Goal: Navigation & Orientation: Find specific page/section

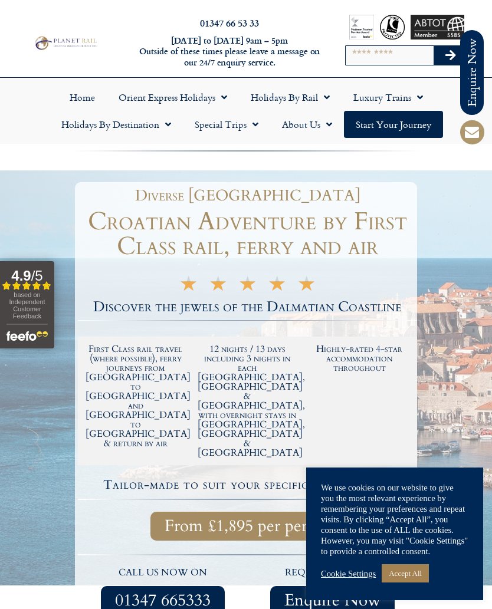
click at [396, 575] on link "Accept All" at bounding box center [405, 573] width 47 height 18
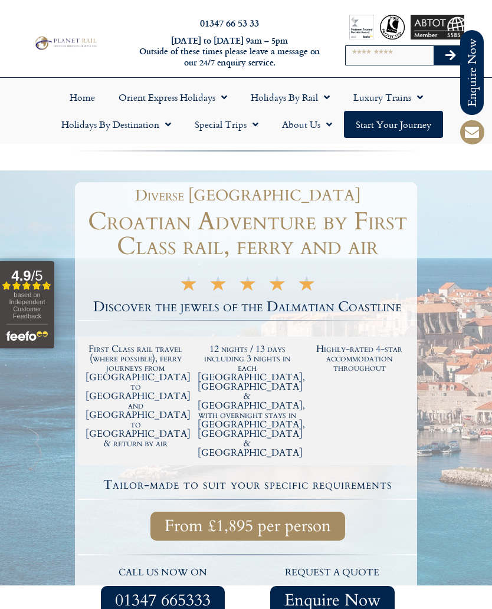
click at [465, 415] on div at bounding box center [246, 465] width 492 height 590
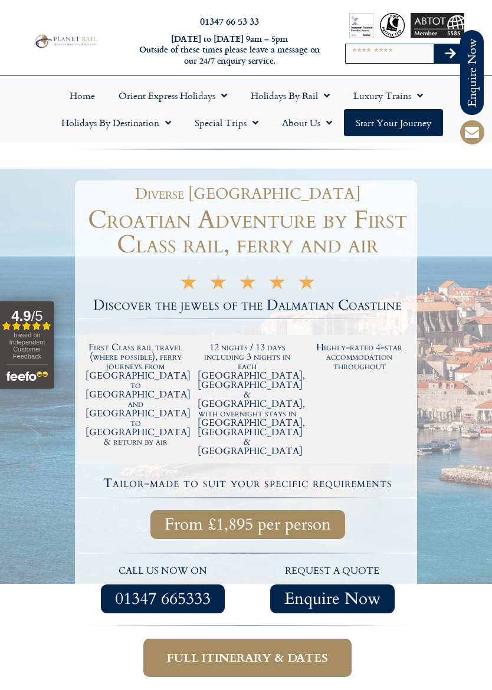
scroll to position [1, 0]
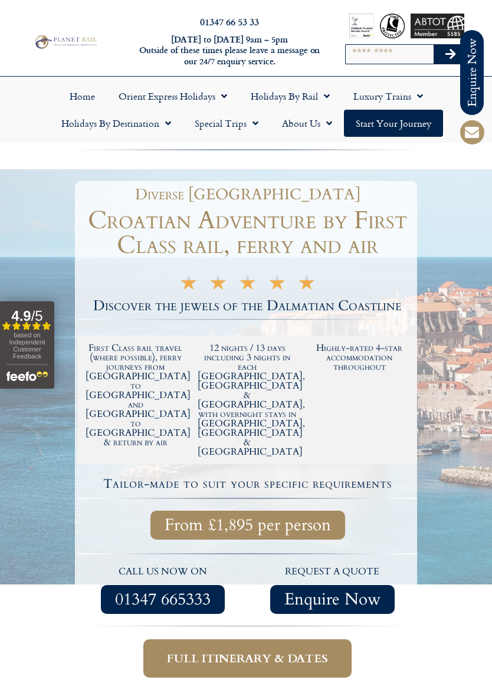
click at [212, 609] on span "Full itinerary & dates" at bounding box center [247, 658] width 161 height 15
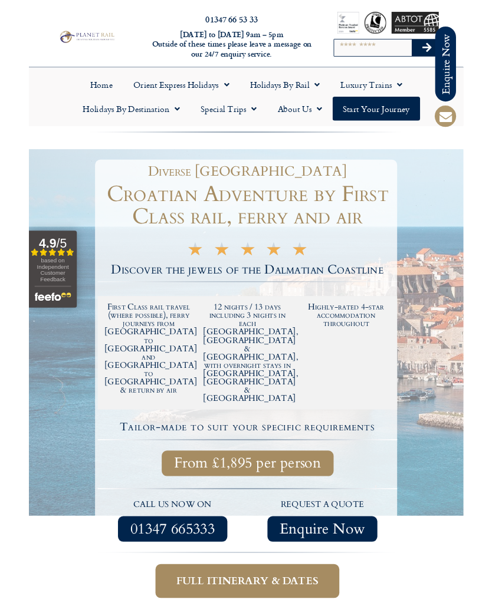
scroll to position [58, 0]
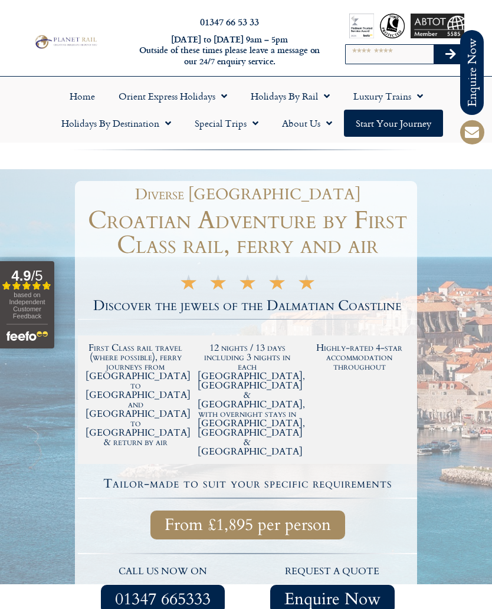
click at [172, 83] on link "Orient Express Holidays" at bounding box center [173, 96] width 132 height 27
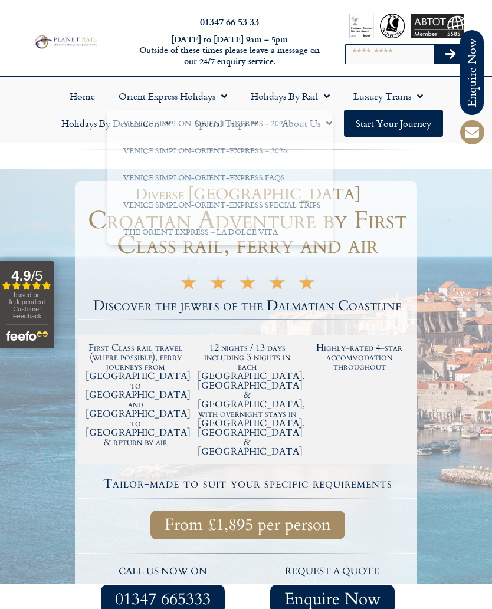
click at [312, 83] on link "Holidays by Rail" at bounding box center [290, 96] width 103 height 27
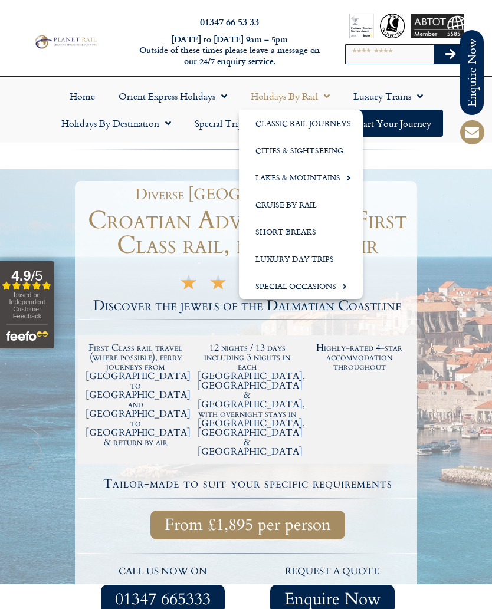
click at [299, 83] on link "Holidays by Rail" at bounding box center [290, 96] width 103 height 27
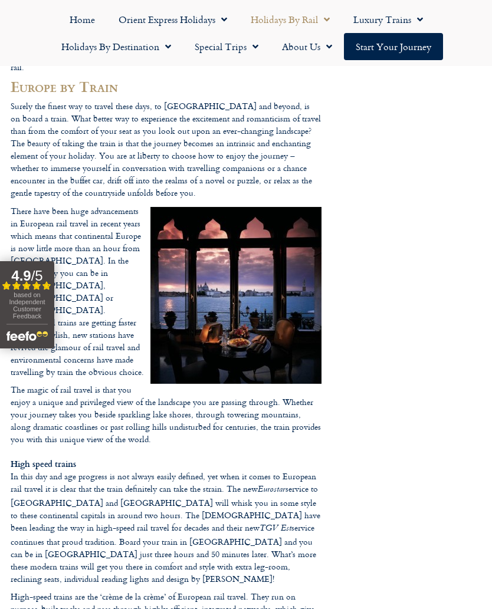
scroll to position [348, 0]
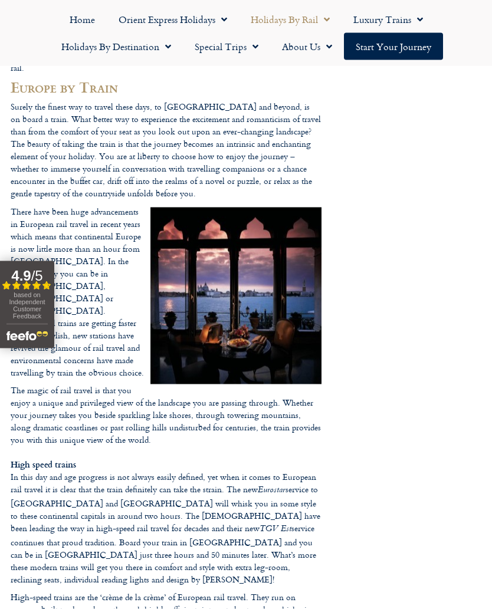
click at [104, 45] on link "Holidays by Destination" at bounding box center [116, 46] width 133 height 27
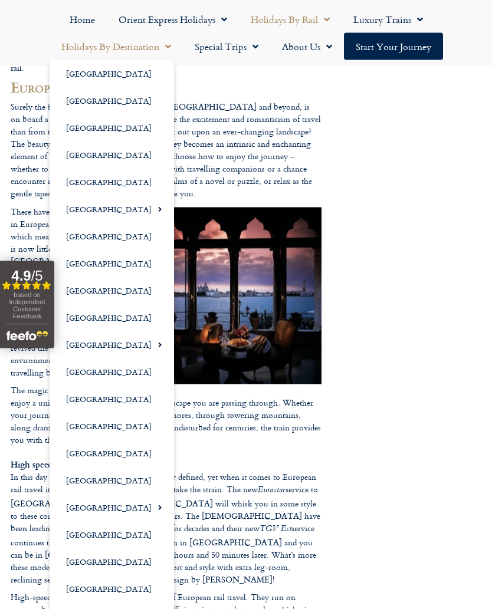
scroll to position [349, 0]
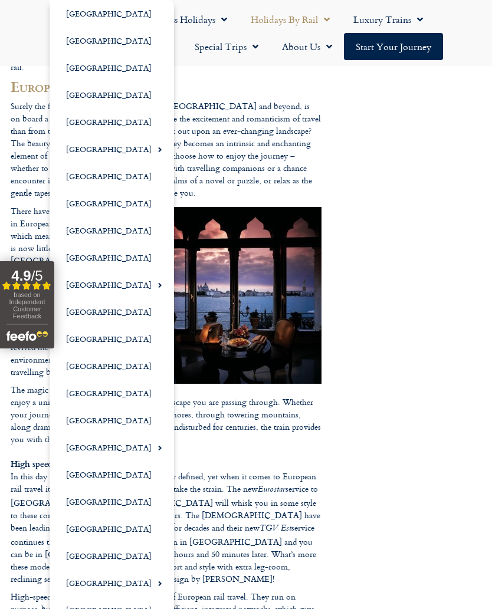
click at [94, 91] on link "[GEOGRAPHIC_DATA]" at bounding box center [112, 94] width 124 height 27
